Goal: Task Accomplishment & Management: Use online tool/utility

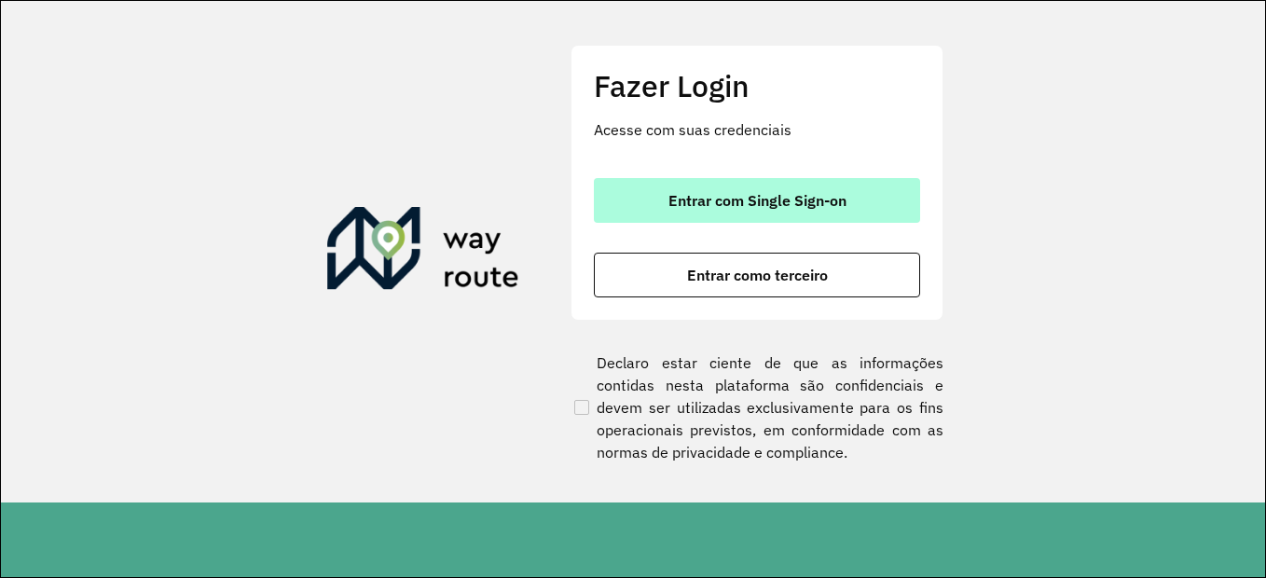
click at [769, 195] on span "Entrar com Single Sign-on" at bounding box center [758, 200] width 178 height 15
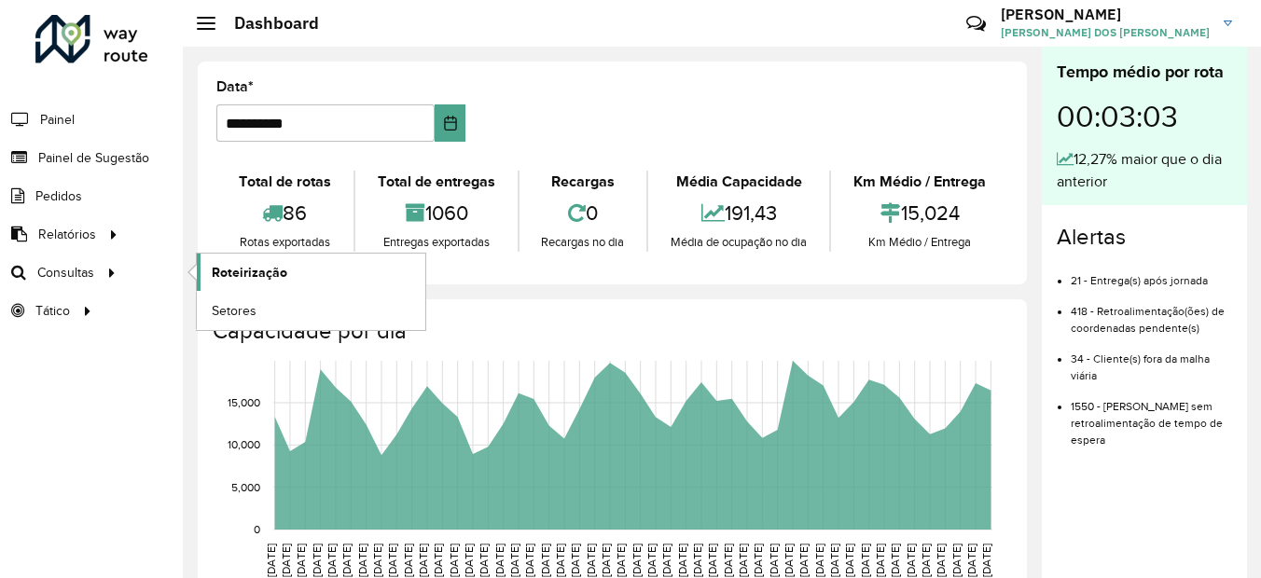
click at [198, 265] on link "Roteirização" at bounding box center [311, 272] width 228 height 37
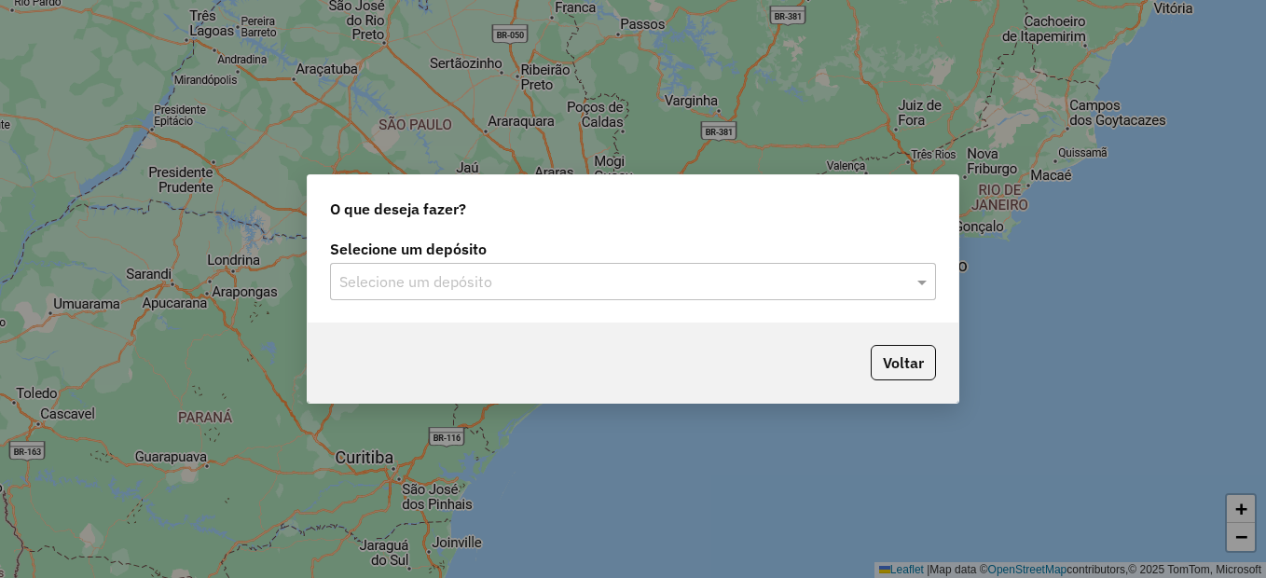
click at [639, 295] on div "Selecione um depósito" at bounding box center [633, 281] width 606 height 37
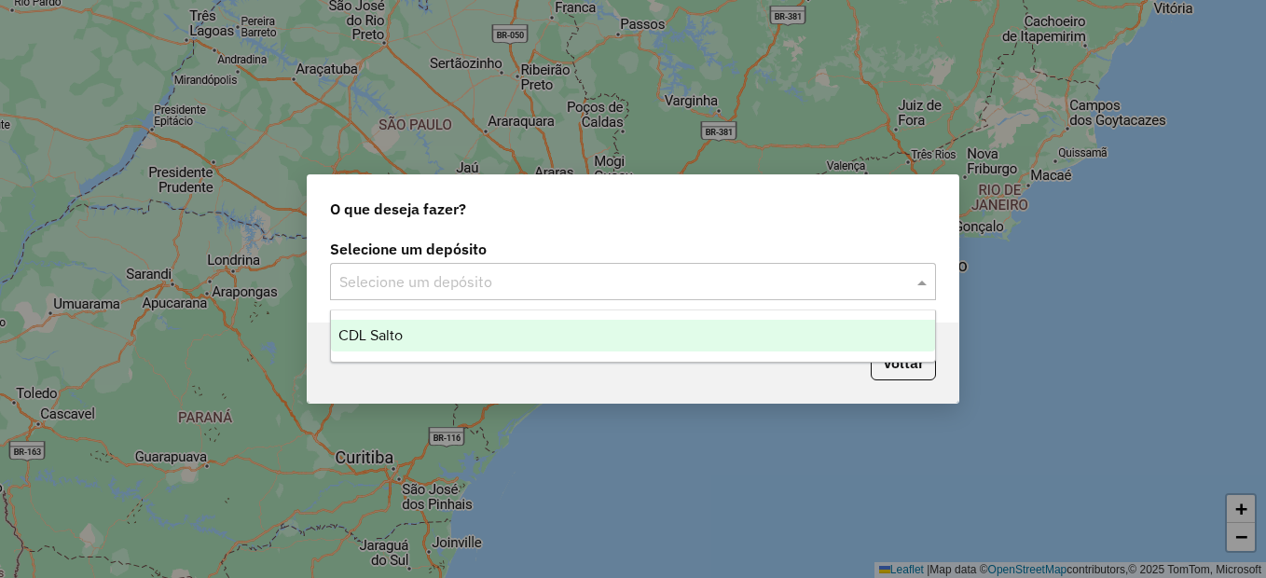
click at [549, 345] on div "CDL Salto" at bounding box center [633, 336] width 604 height 32
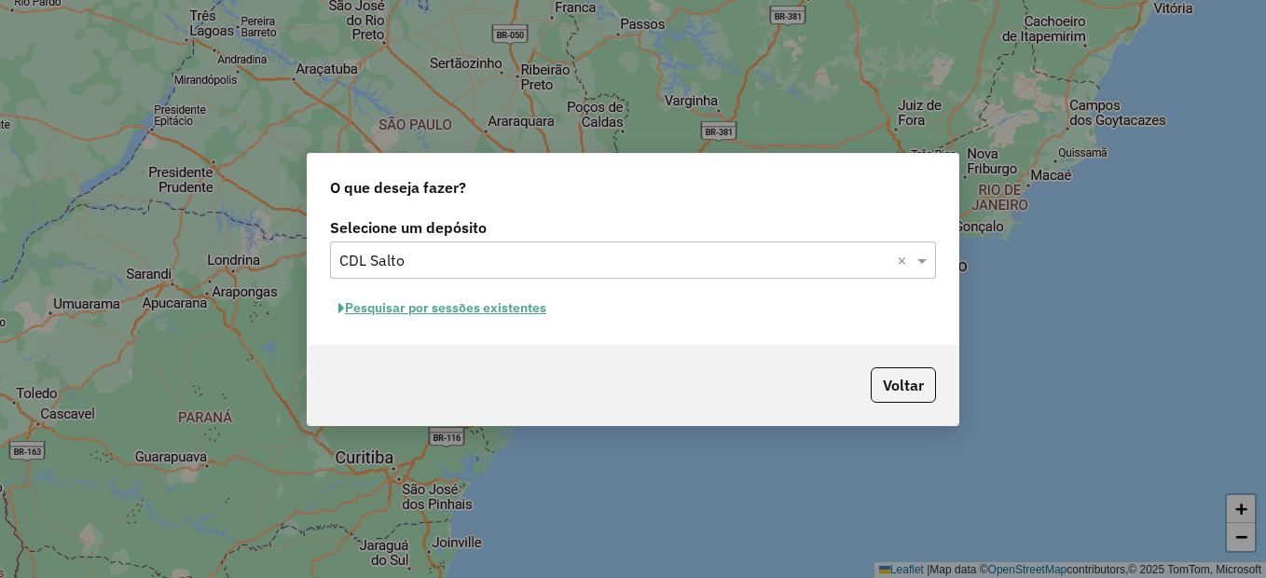
click at [499, 308] on button "Pesquisar por sessões existentes" at bounding box center [442, 308] width 225 height 29
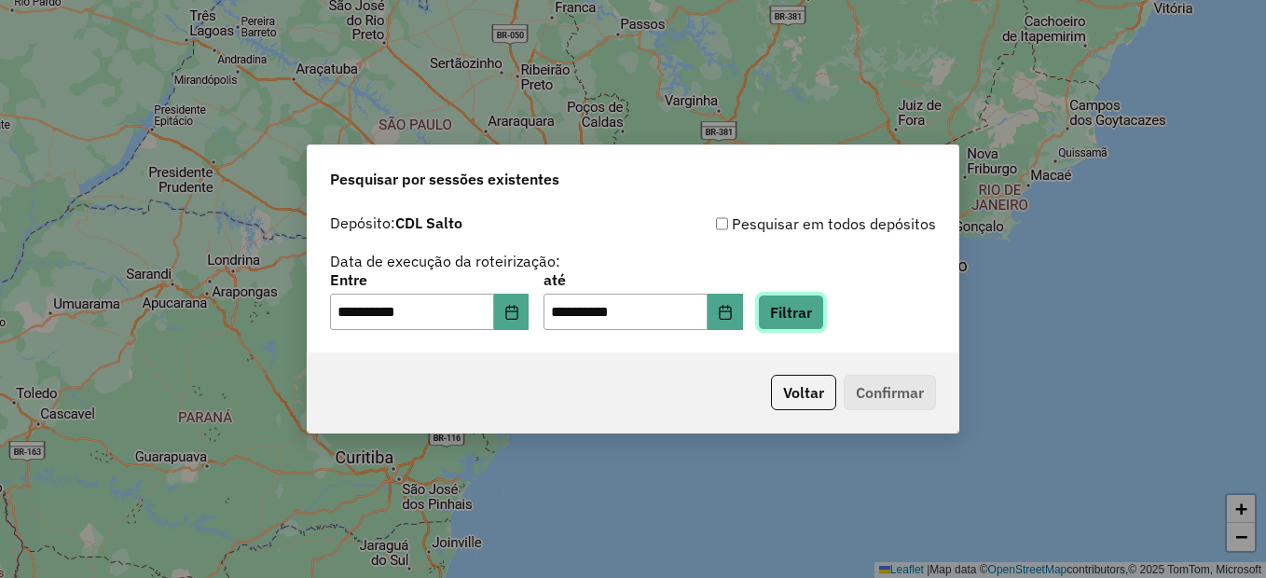
click at [790, 310] on button "Filtrar" at bounding box center [791, 312] width 66 height 35
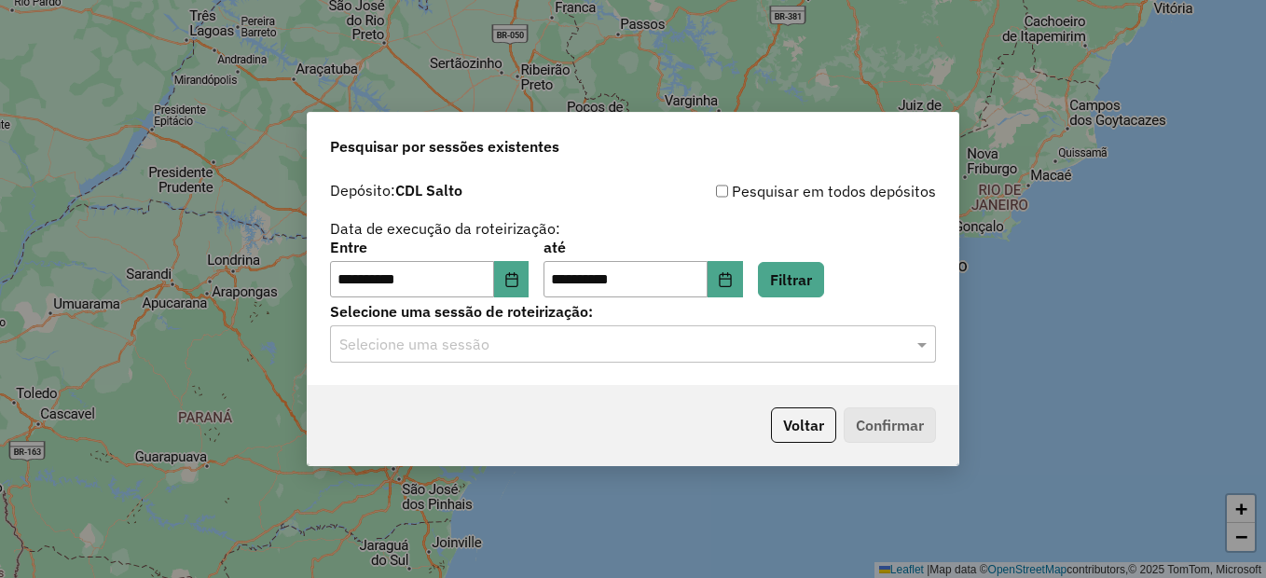
click at [645, 363] on div "Selecione uma sessão" at bounding box center [633, 343] width 606 height 37
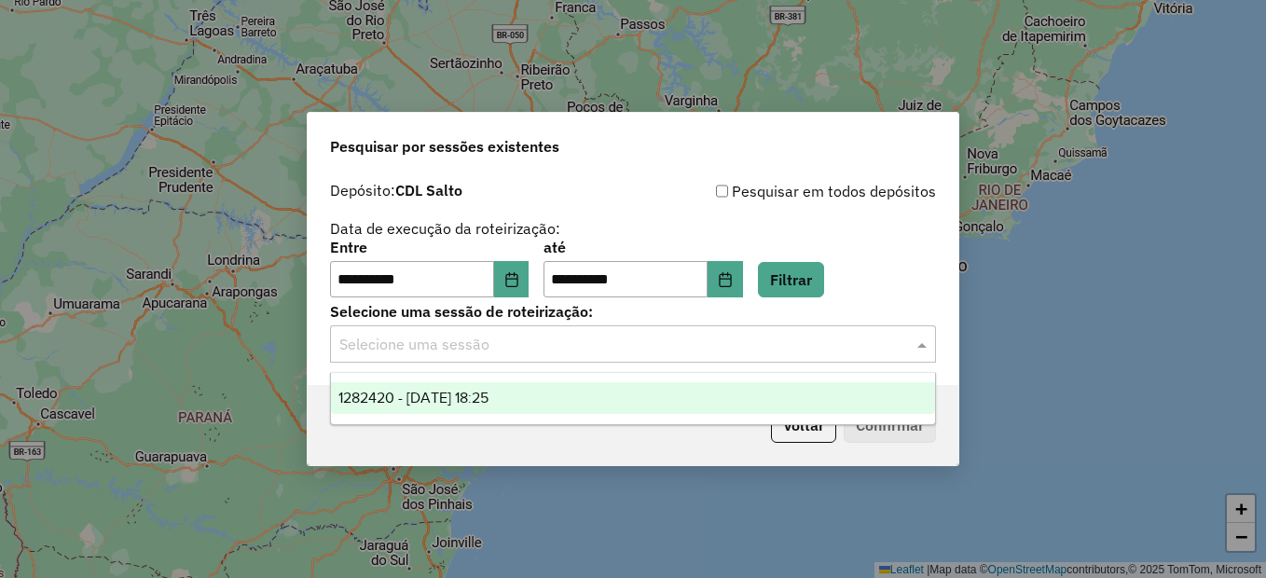
click at [612, 403] on div "1282420 - [DATE] 18:25" at bounding box center [633, 398] width 604 height 32
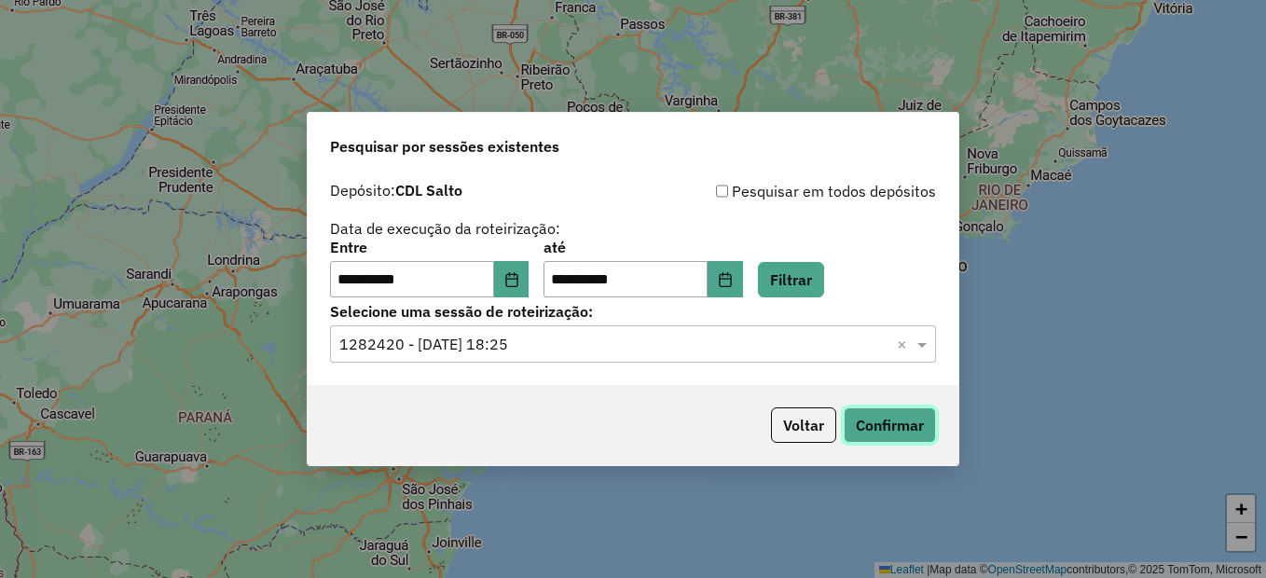
click at [867, 425] on button "Confirmar" at bounding box center [890, 425] width 92 height 35
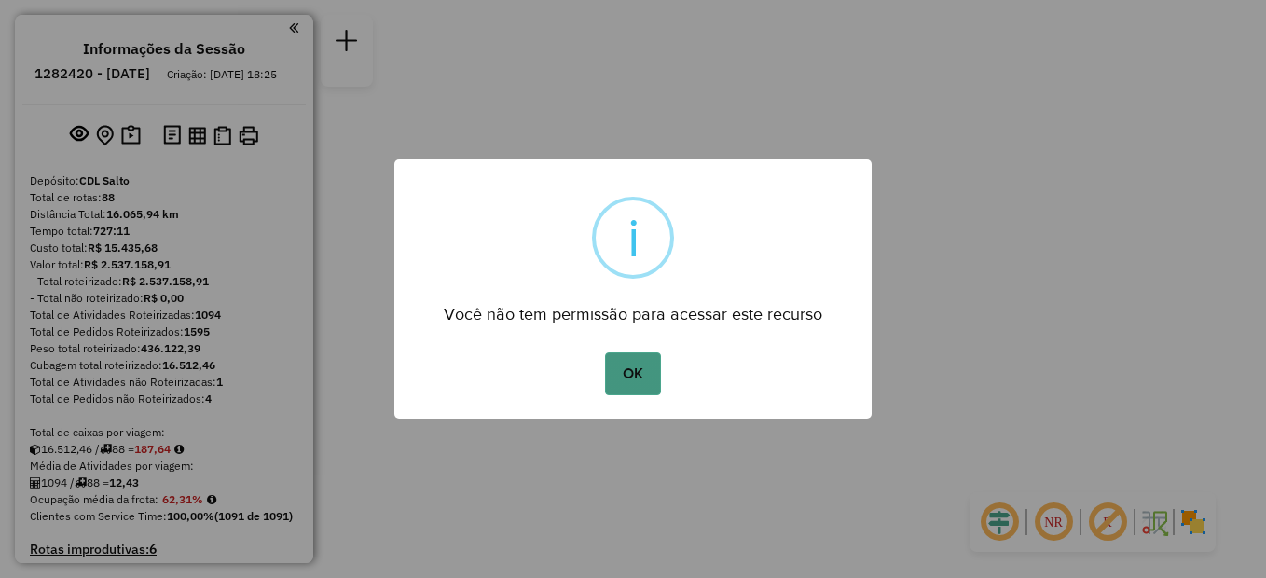
click at [627, 382] on button "OK" at bounding box center [632, 374] width 55 height 43
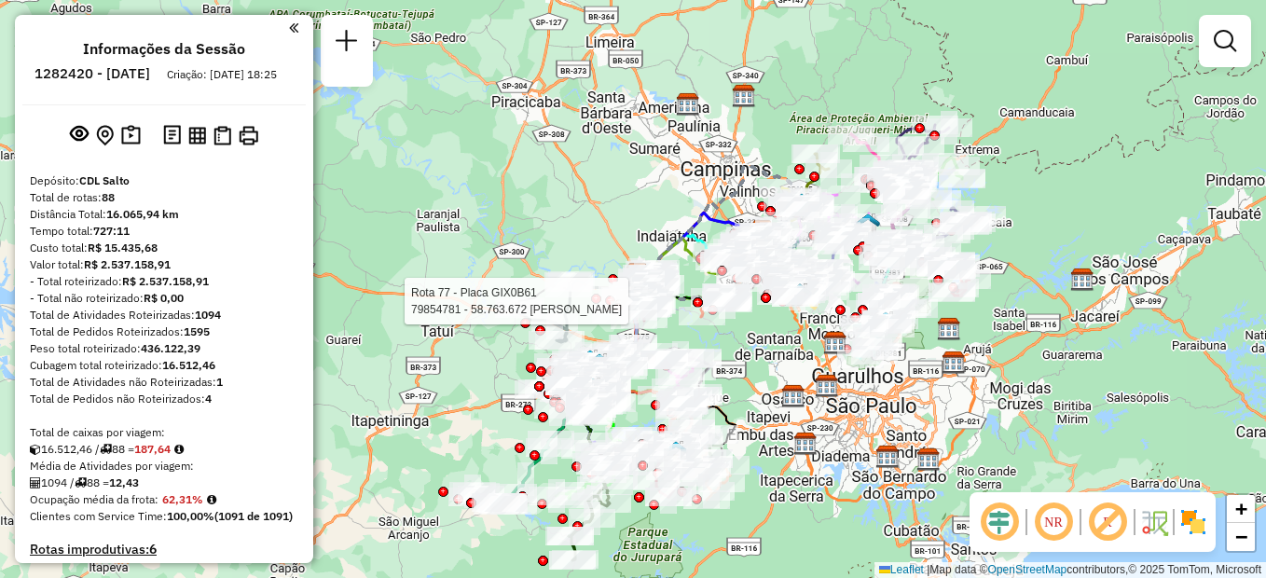
click at [289, 31] on em at bounding box center [293, 28] width 9 height 17
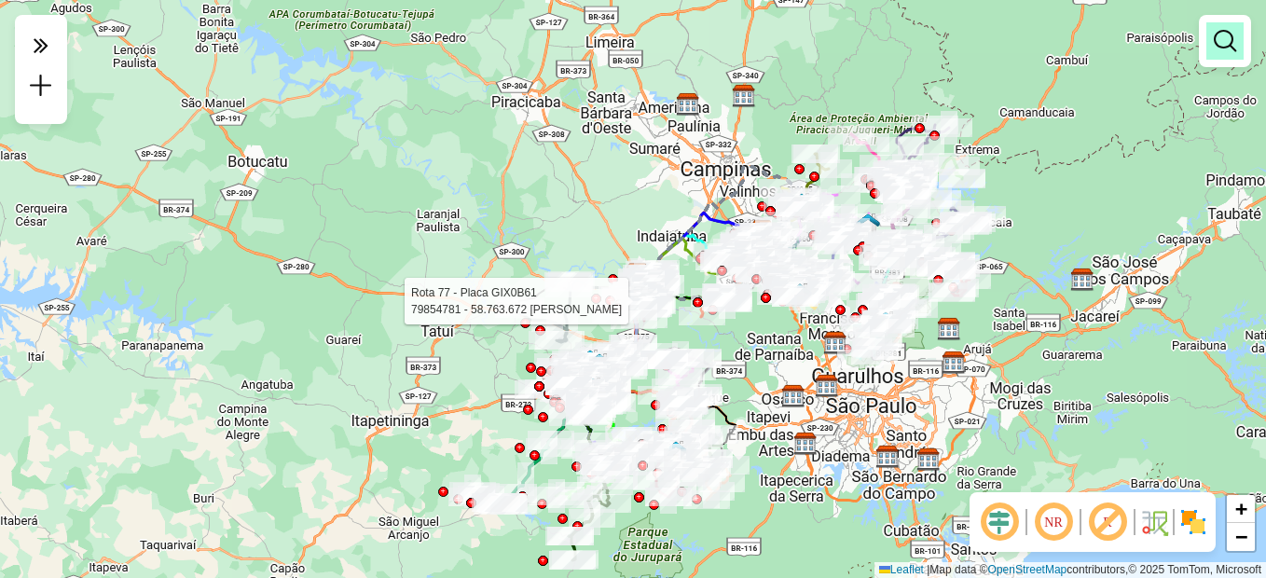
click at [1228, 53] on link at bounding box center [1225, 40] width 37 height 37
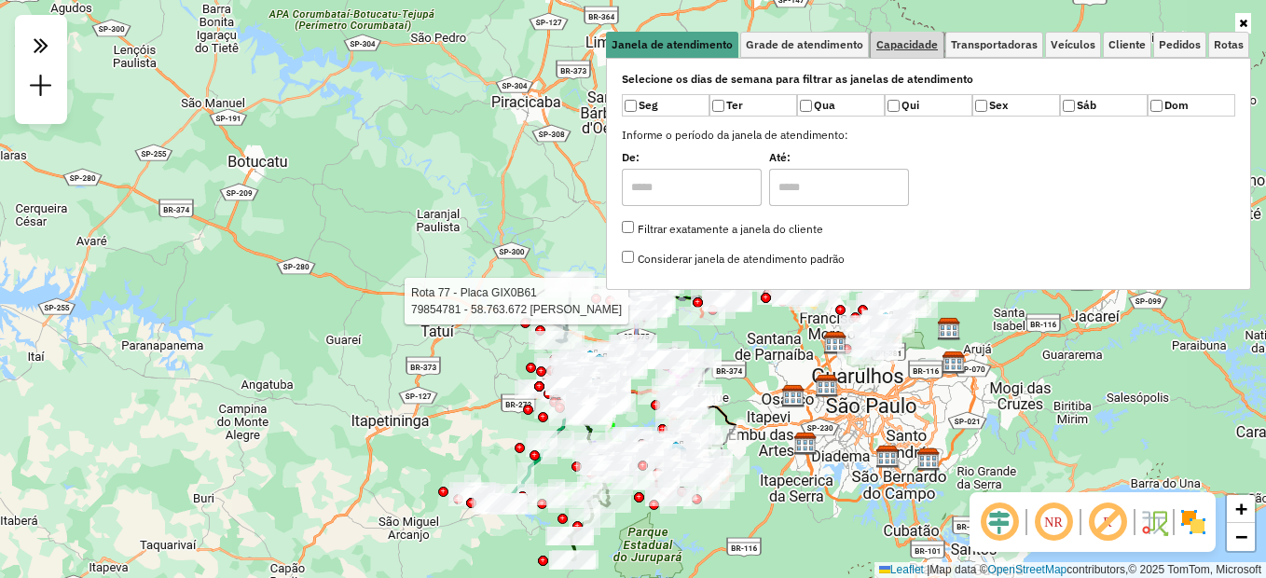
click at [934, 50] on span "Capacidade" at bounding box center [908, 44] width 62 height 11
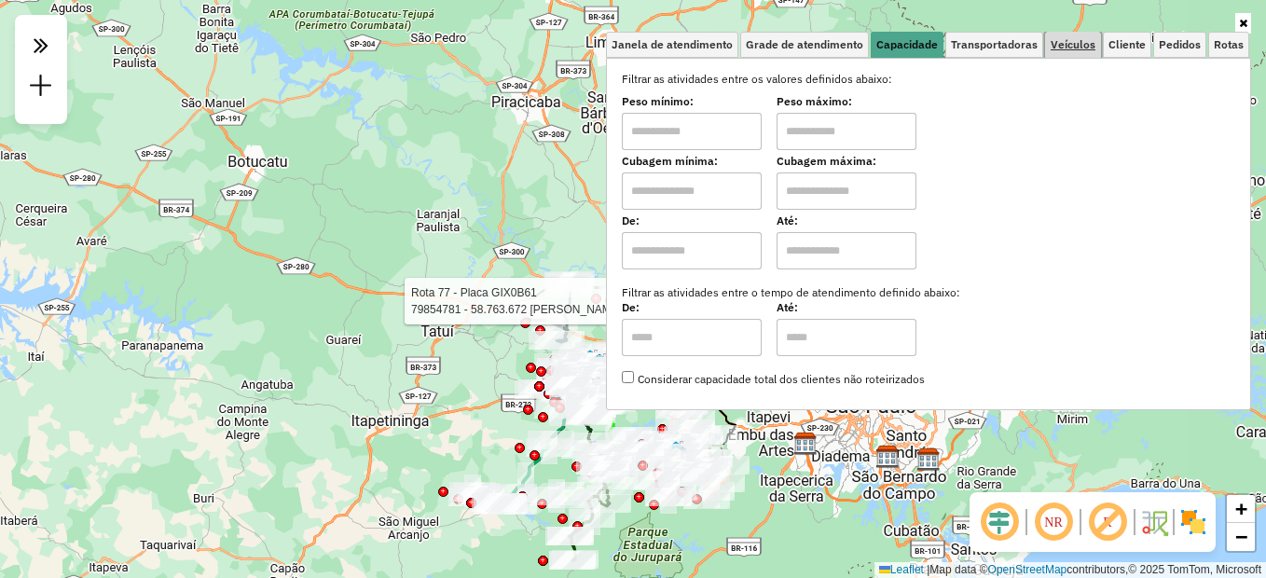
click at [1088, 44] on span "Veículos" at bounding box center [1073, 44] width 45 height 11
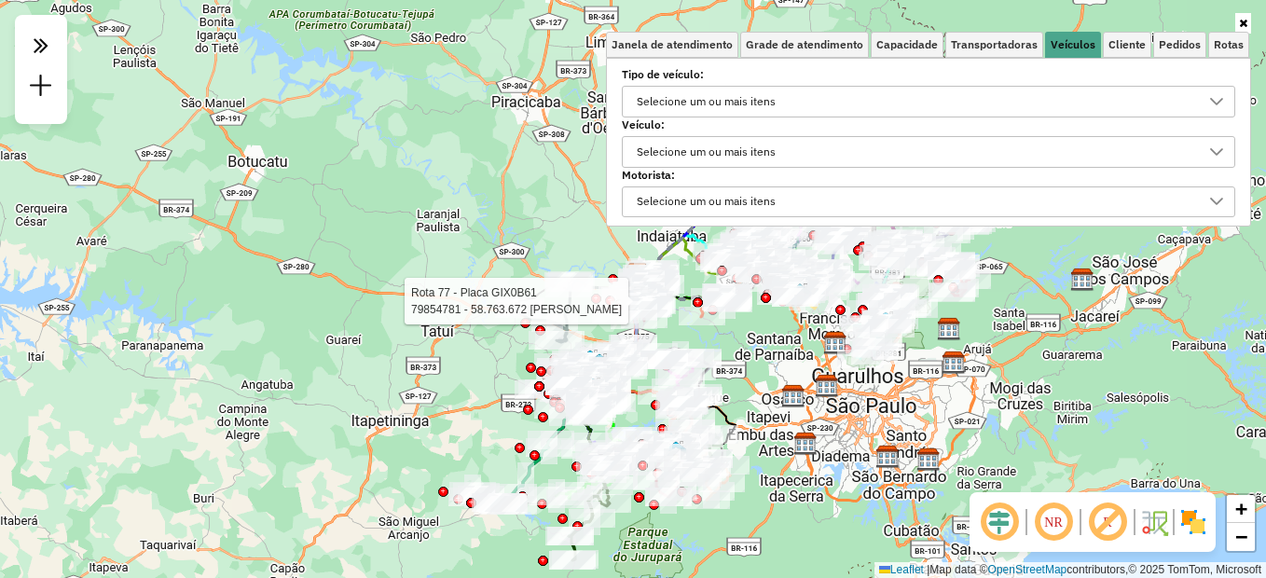
click at [771, 154] on div "Selecione um ou mais itens" at bounding box center [706, 152] width 152 height 30
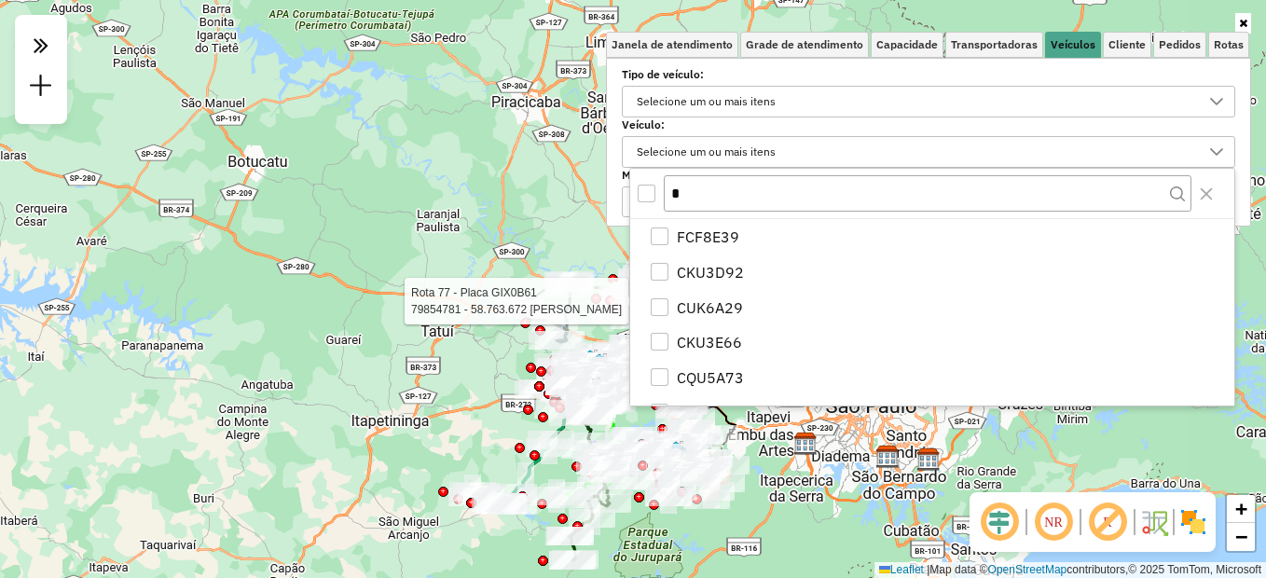
scroll to position [11, 64]
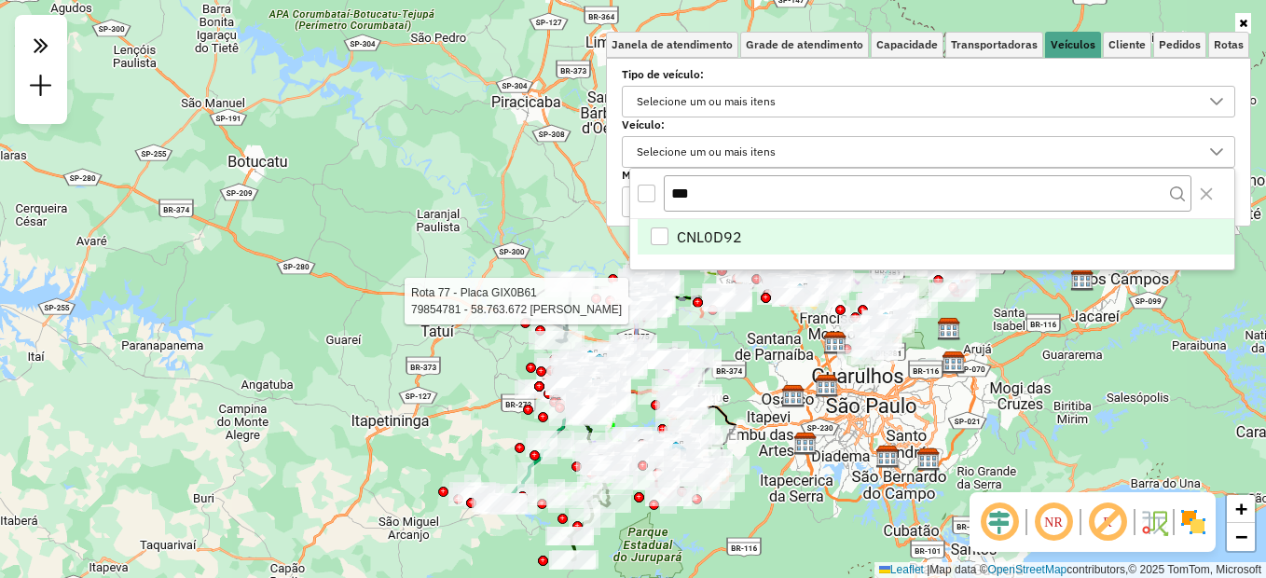
type input "***"
click at [669, 239] on li "CNL0D92" at bounding box center [936, 236] width 597 height 35
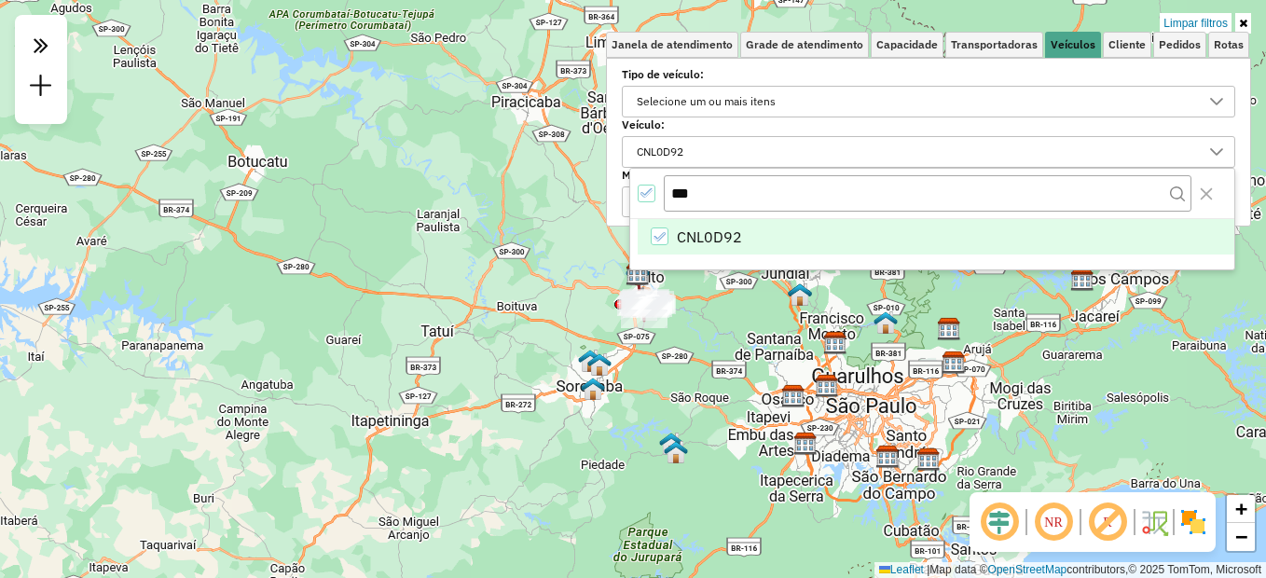
click at [1245, 22] on icon at bounding box center [1243, 23] width 8 height 11
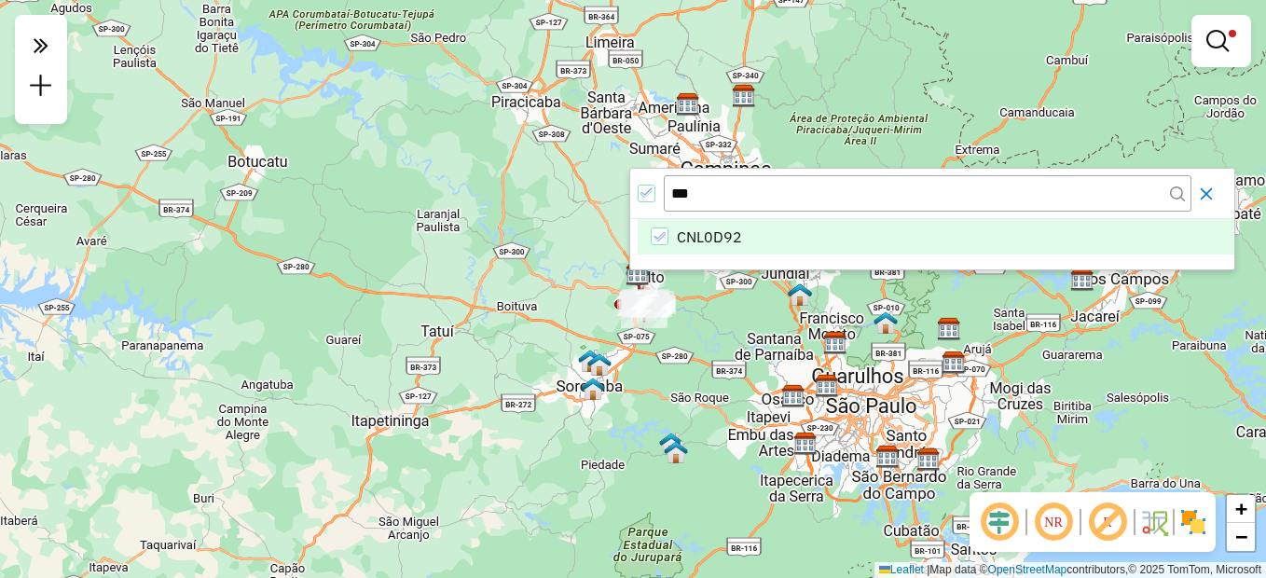
click at [1207, 199] on icon "Close" at bounding box center [1206, 194] width 15 height 15
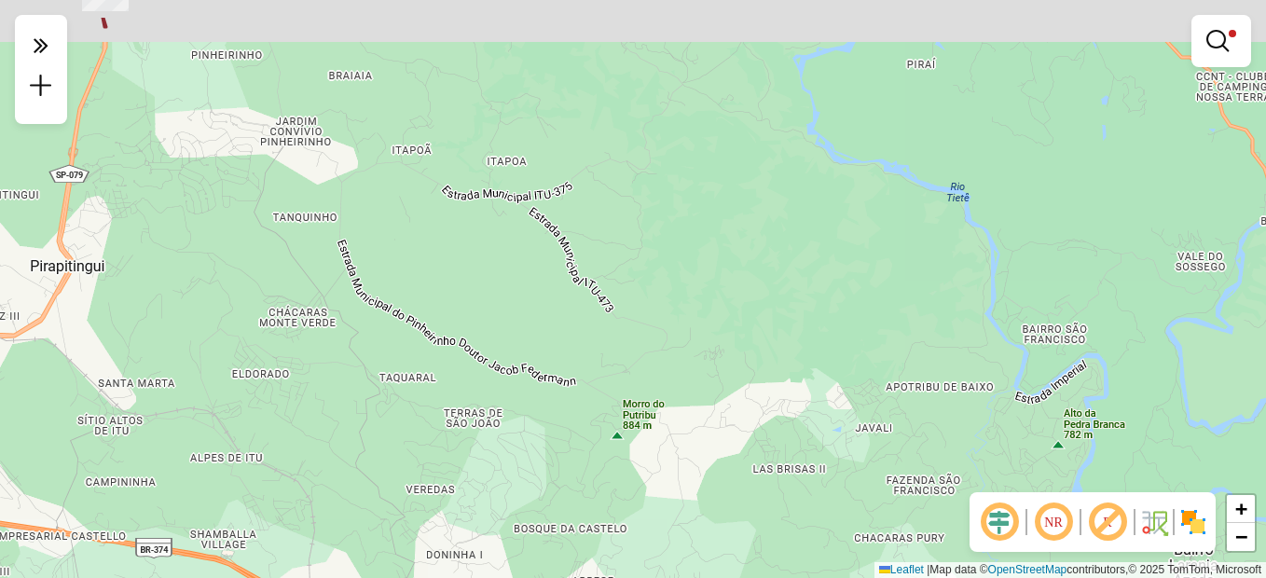
drag, startPoint x: 507, startPoint y: 189, endPoint x: 556, endPoint y: 265, distance: 89.8
click at [556, 265] on div "Limpar filtros Janela de atendimento Grade de atendimento Capacidade Transporta…" at bounding box center [633, 289] width 1266 height 578
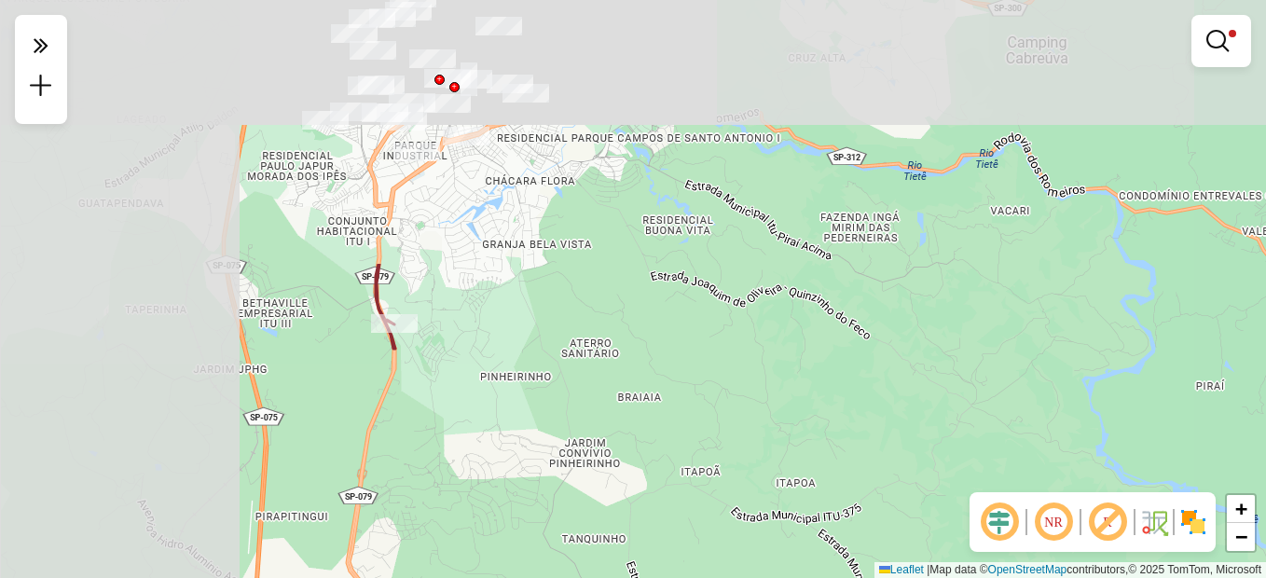
drag, startPoint x: 346, startPoint y: 166, endPoint x: 635, endPoint y: 485, distance: 430.5
click at [636, 489] on div "Limpar filtros Janela de atendimento Grade de atendimento Capacidade Transporta…" at bounding box center [633, 289] width 1266 height 578
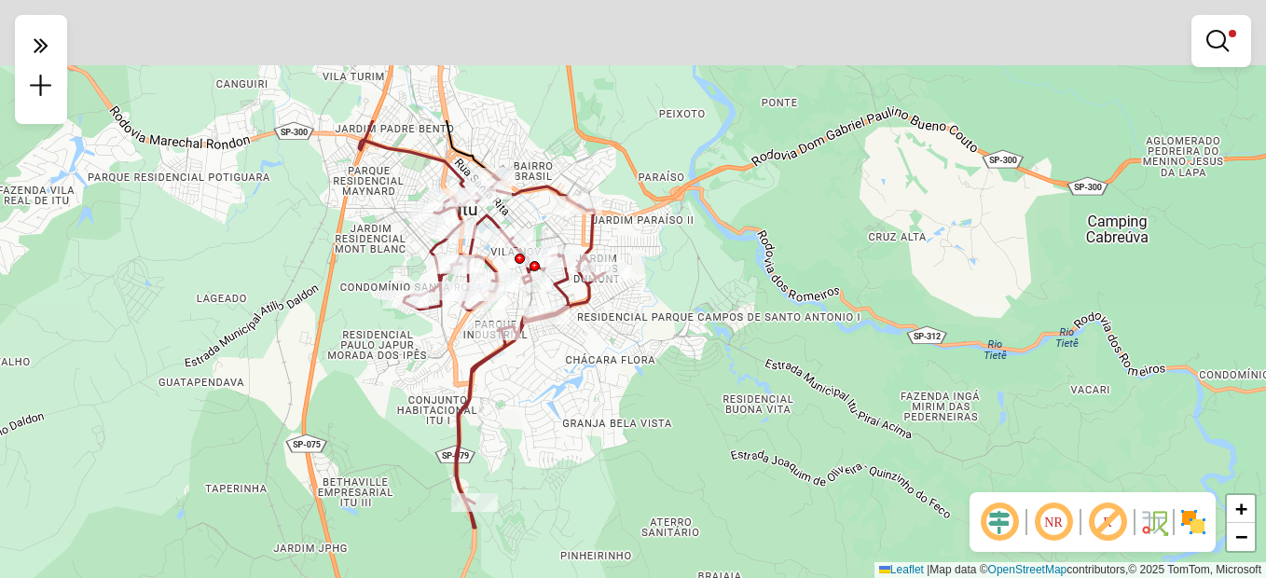
drag, startPoint x: 523, startPoint y: 308, endPoint x: 569, endPoint y: 425, distance: 126.1
click at [571, 425] on div "Limpar filtros Janela de atendimento Grade de atendimento Capacidade Transporta…" at bounding box center [633, 289] width 1266 height 578
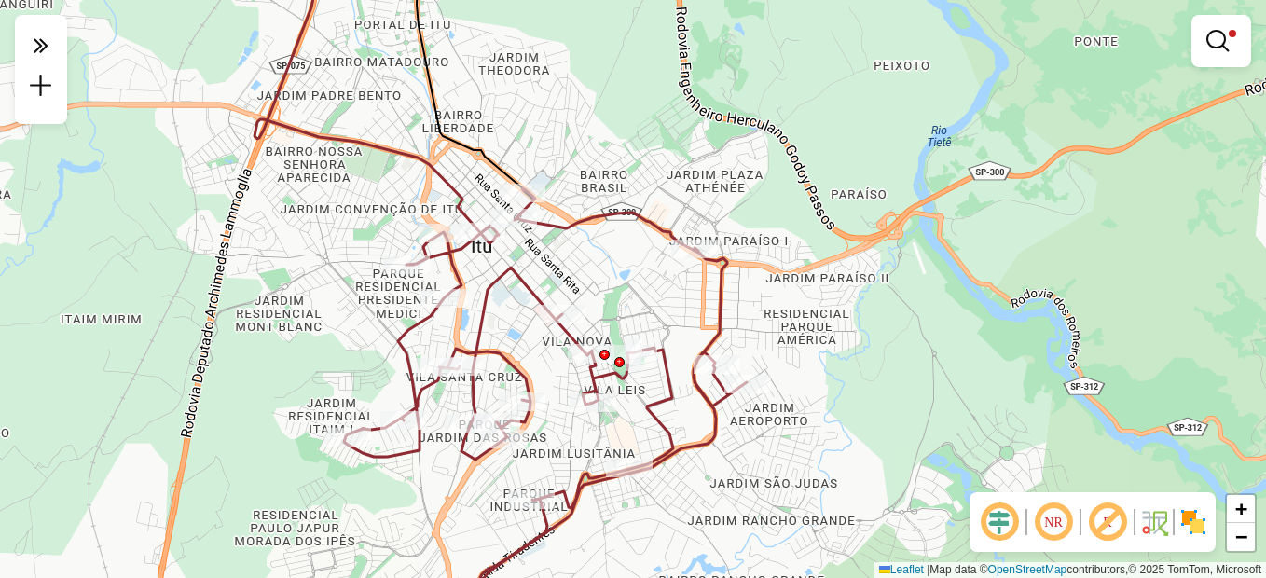
drag, startPoint x: 587, startPoint y: 121, endPoint x: 594, endPoint y: 155, distance: 34.4
click at [594, 155] on div "Limpar filtros Janela de atendimento Grade de atendimento Capacidade Transporta…" at bounding box center [633, 289] width 1266 height 578
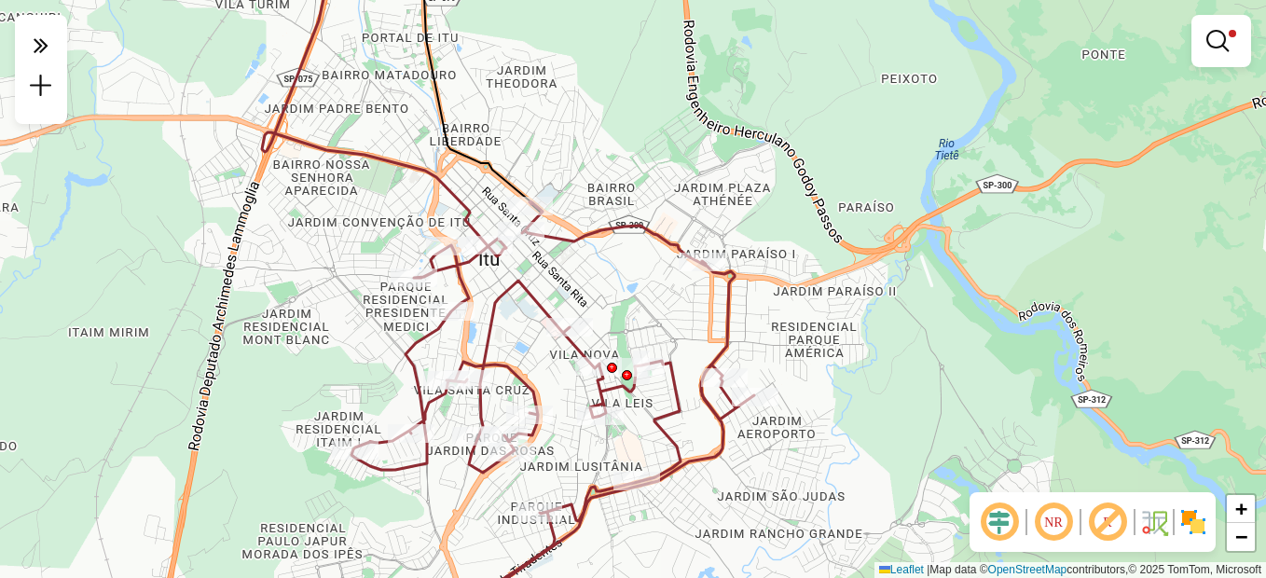
drag, startPoint x: 641, startPoint y: 156, endPoint x: 648, endPoint y: 169, distance: 15.0
click at [648, 169] on div "Limpar filtros Janela de atendimento Grade de atendimento Capacidade Transporta…" at bounding box center [633, 289] width 1266 height 578
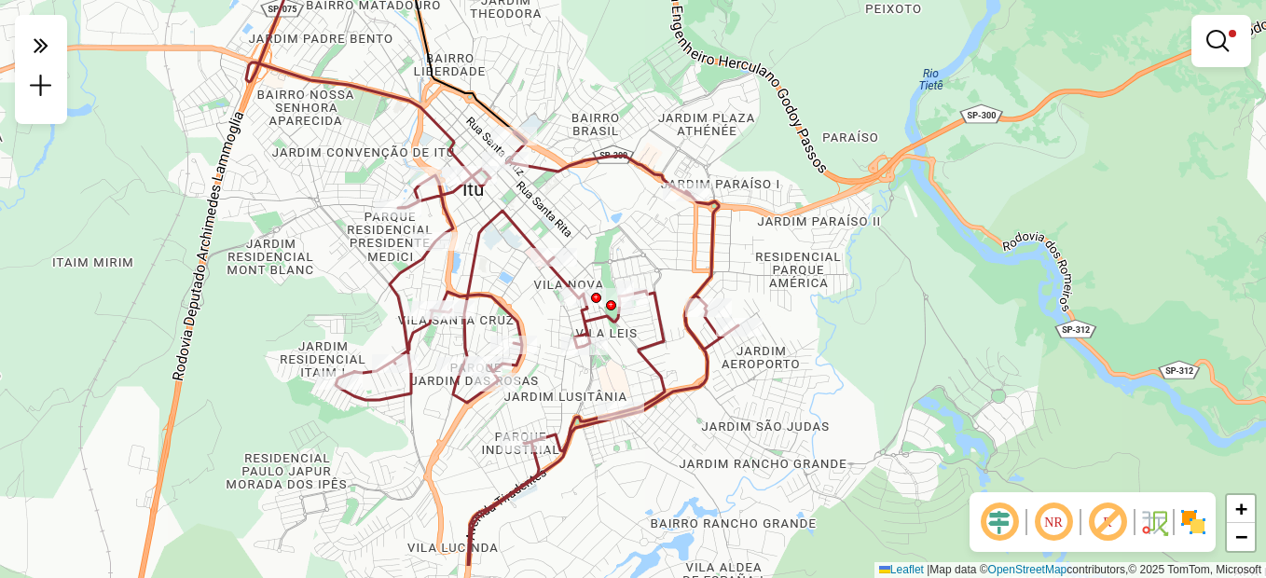
drag, startPoint x: 595, startPoint y: 257, endPoint x: 579, endPoint y: 187, distance: 71.7
click at [579, 187] on div "Limpar filtros Janela de atendimento Grade de atendimento Capacidade Transporta…" at bounding box center [633, 289] width 1266 height 578
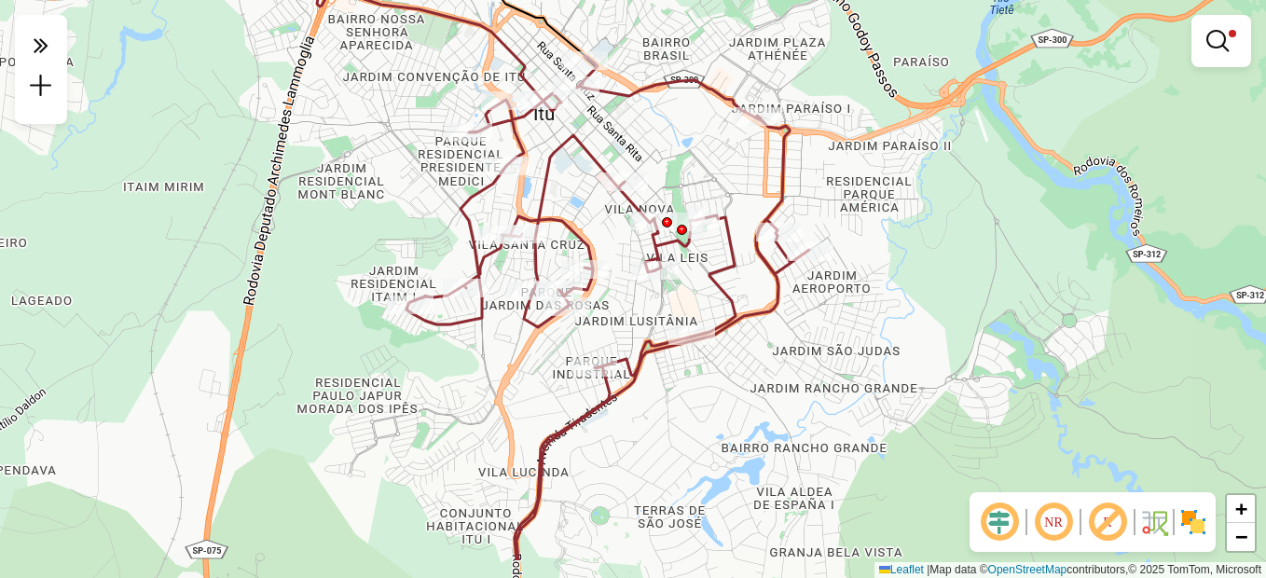
drag, startPoint x: 579, startPoint y: 187, endPoint x: 654, endPoint y: 112, distance: 106.2
click at [654, 112] on div "Limpar filtros Janela de atendimento Grade de atendimento Capacidade Transporta…" at bounding box center [633, 289] width 1266 height 578
